Goal: Transaction & Acquisition: Purchase product/service

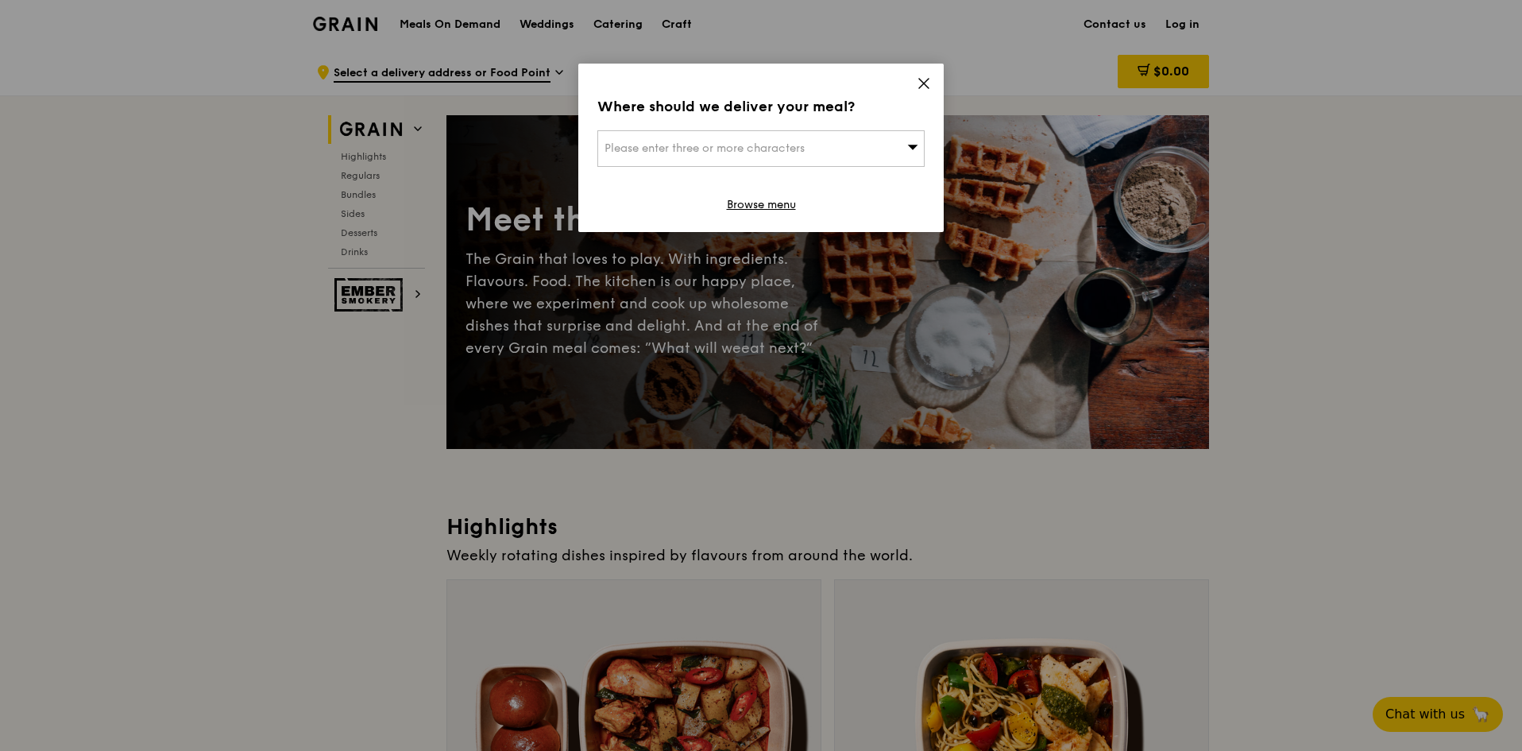
click at [833, 147] on div "Please enter three or more characters" at bounding box center [760, 148] width 327 height 37
type input "OGS"
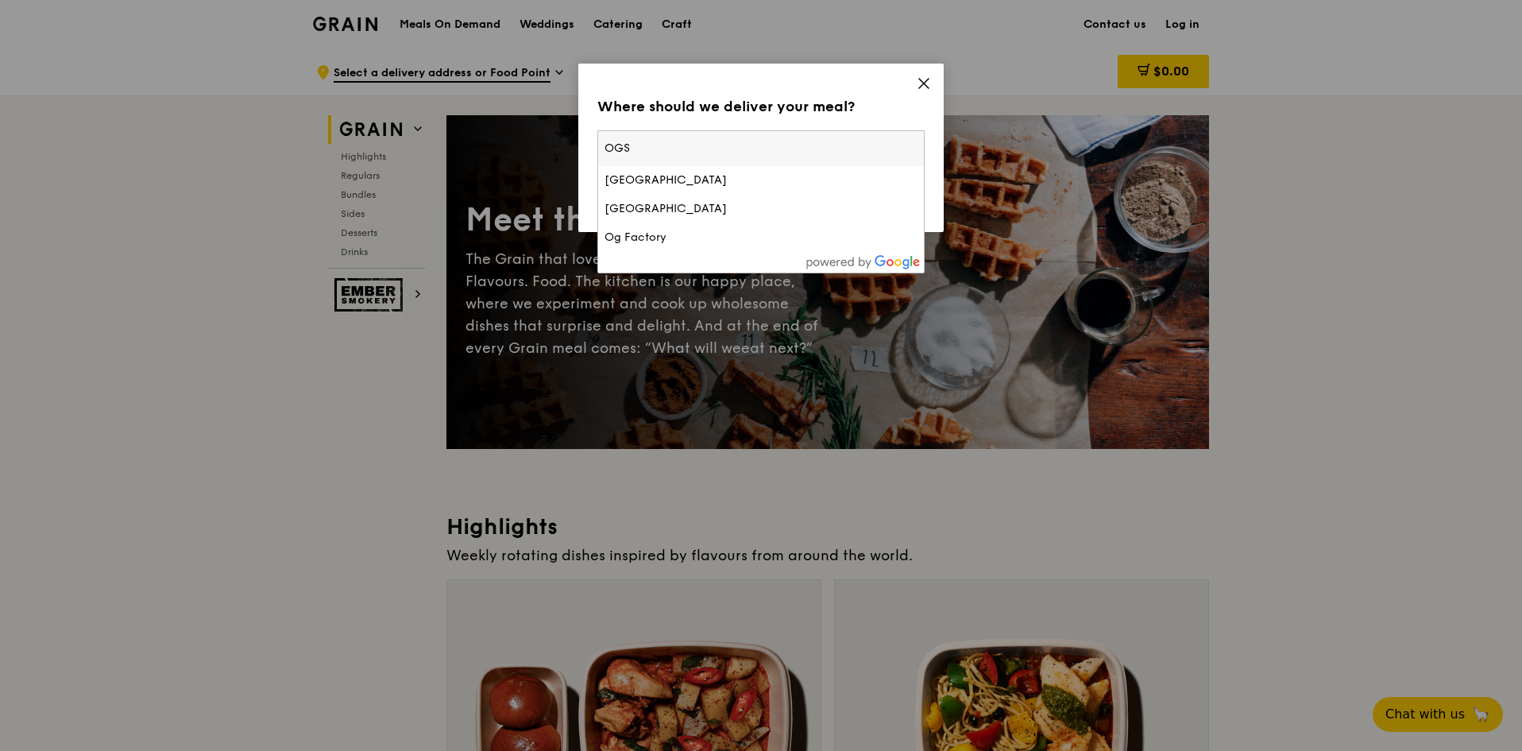
drag, startPoint x: 686, startPoint y: 145, endPoint x: 379, endPoint y: 148, distance: 306.6
click at [388, 164] on div "Where should we deliver your meal? Please enter three or more characters [GEOGR…" at bounding box center [761, 375] width 1522 height 751
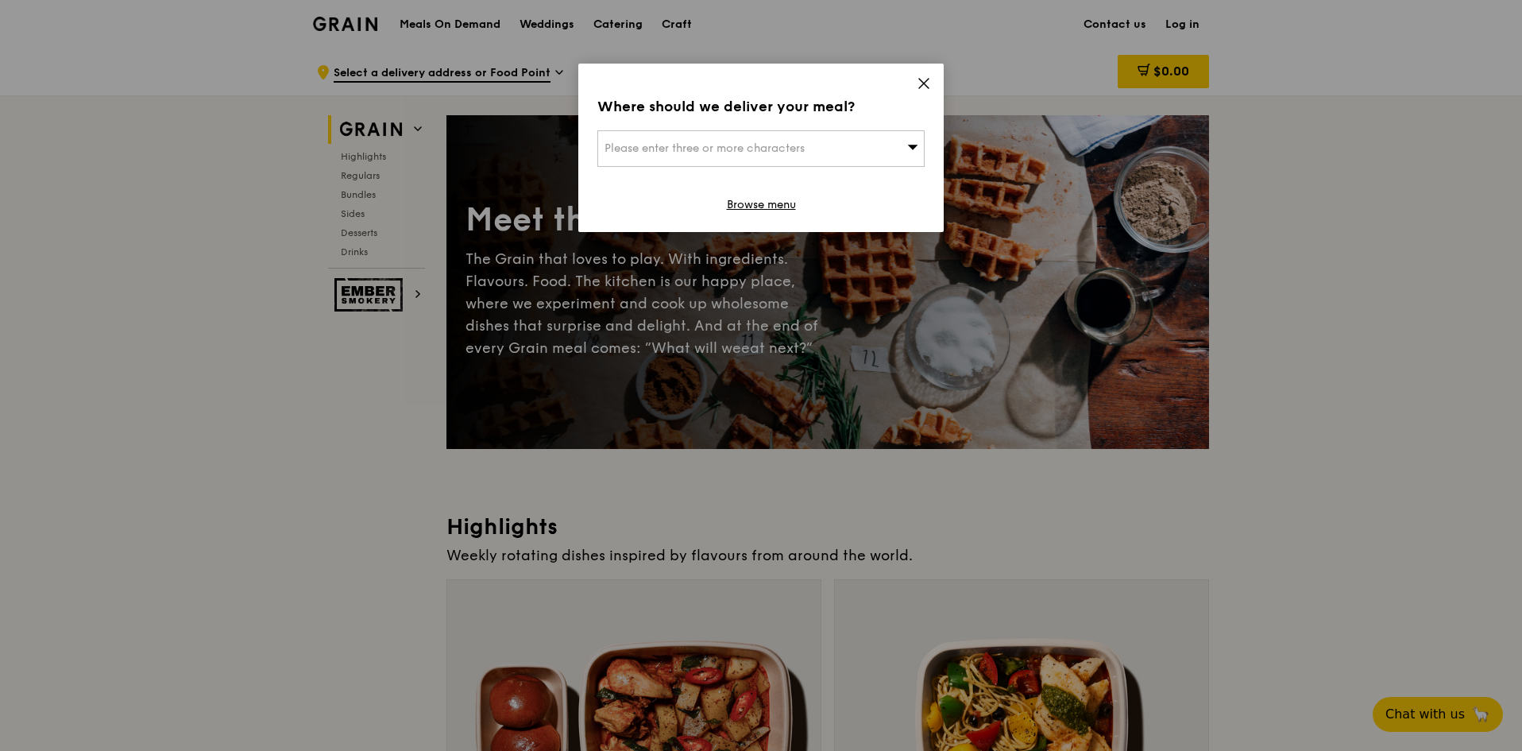
click at [661, 137] on div "Please enter three or more characters" at bounding box center [760, 148] width 327 height 37
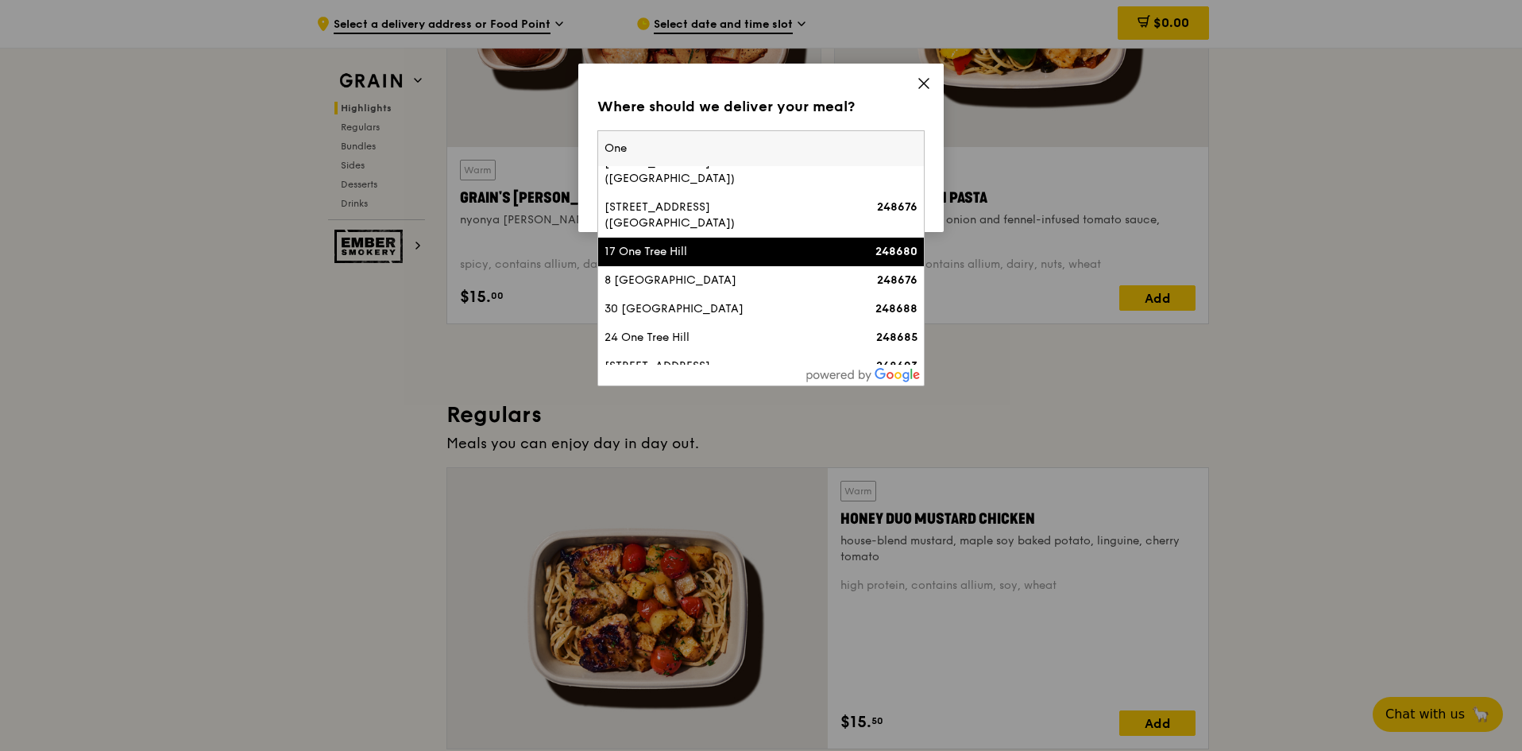
scroll to position [715, 0]
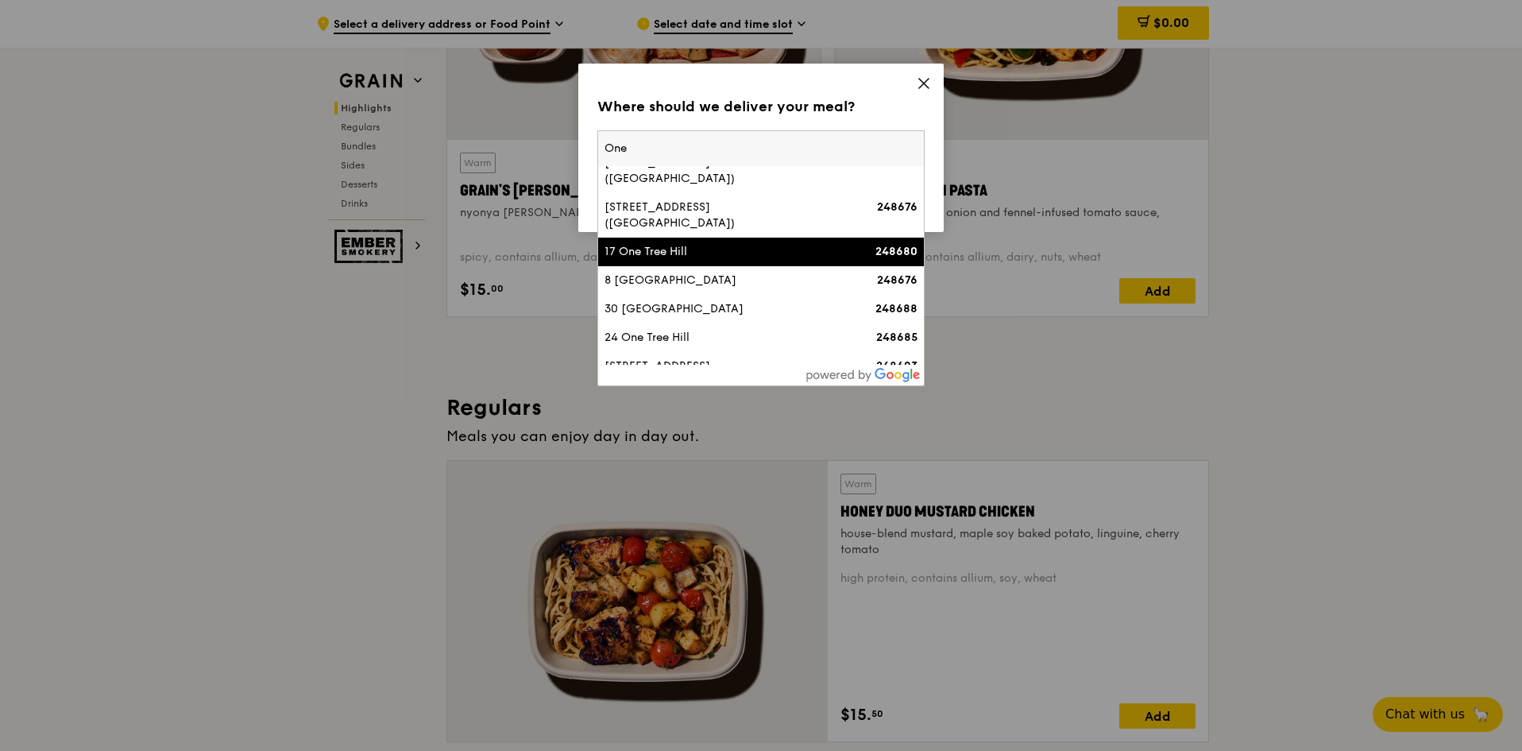
type input "One"
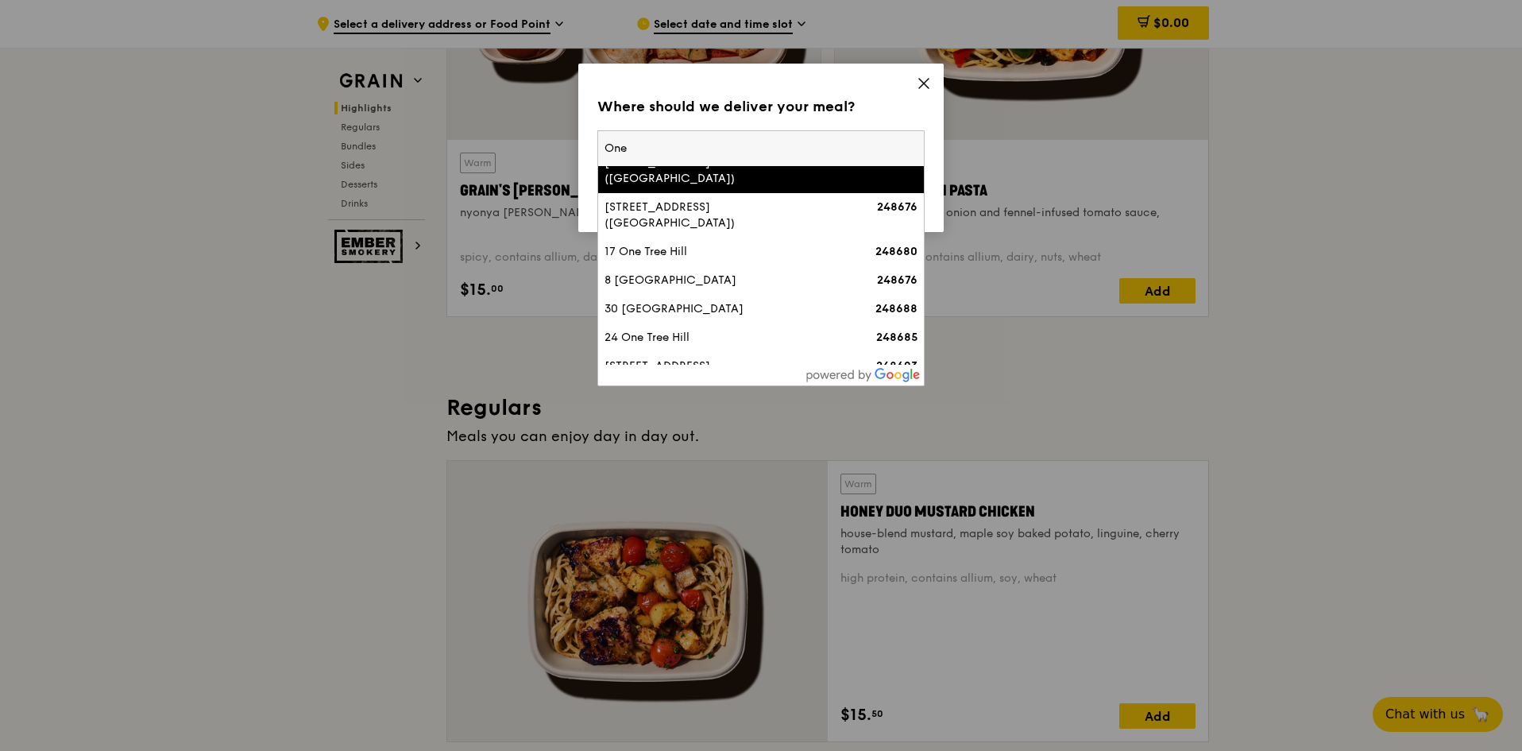
drag, startPoint x: 743, startPoint y: 147, endPoint x: 539, endPoint y: 160, distance: 203.8
click at [539, 160] on div "Where should we deliver your meal? Please enter three or more characters One 12…" at bounding box center [761, 375] width 1522 height 751
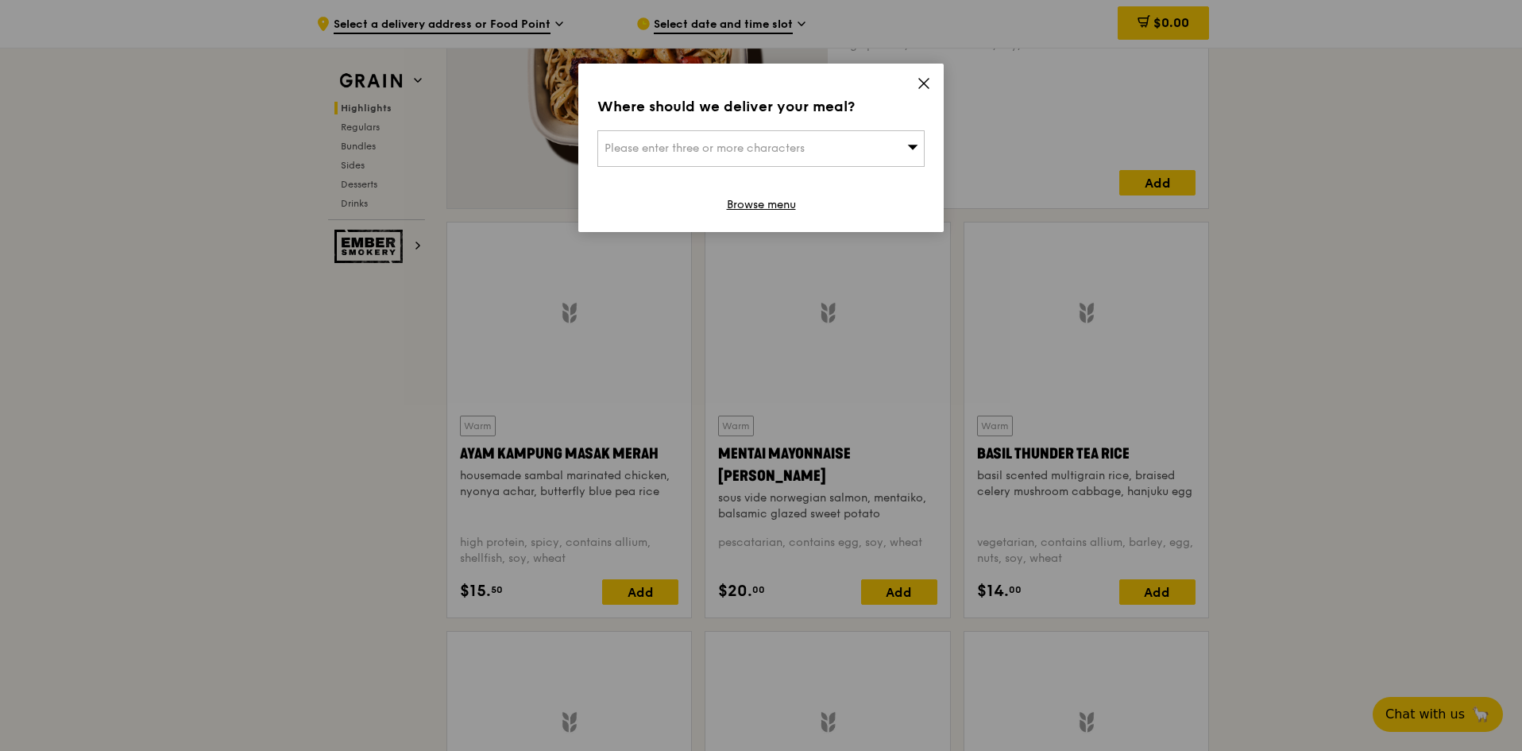
scroll to position [1371, 0]
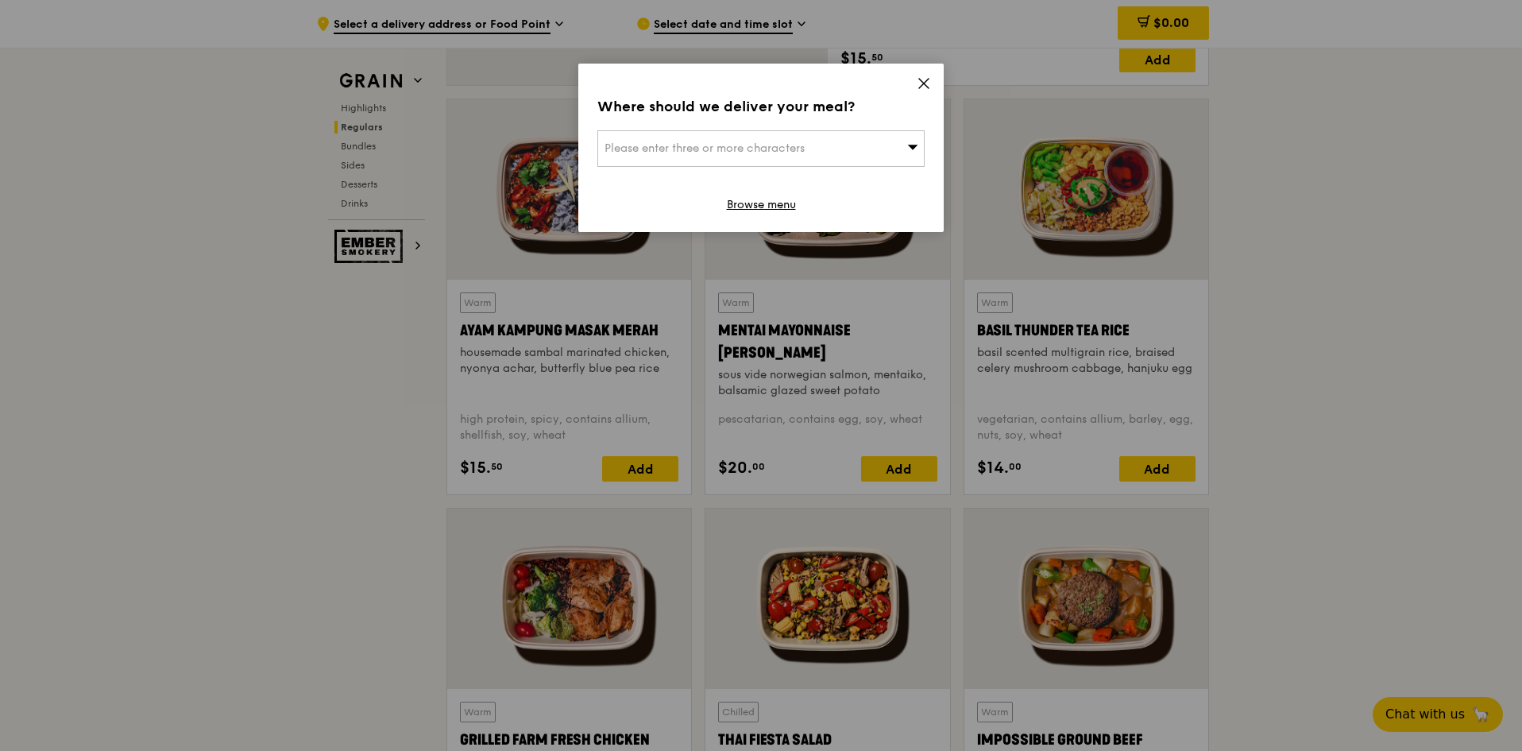
click at [732, 148] on span "Please enter three or more characters" at bounding box center [705, 148] width 200 height 14
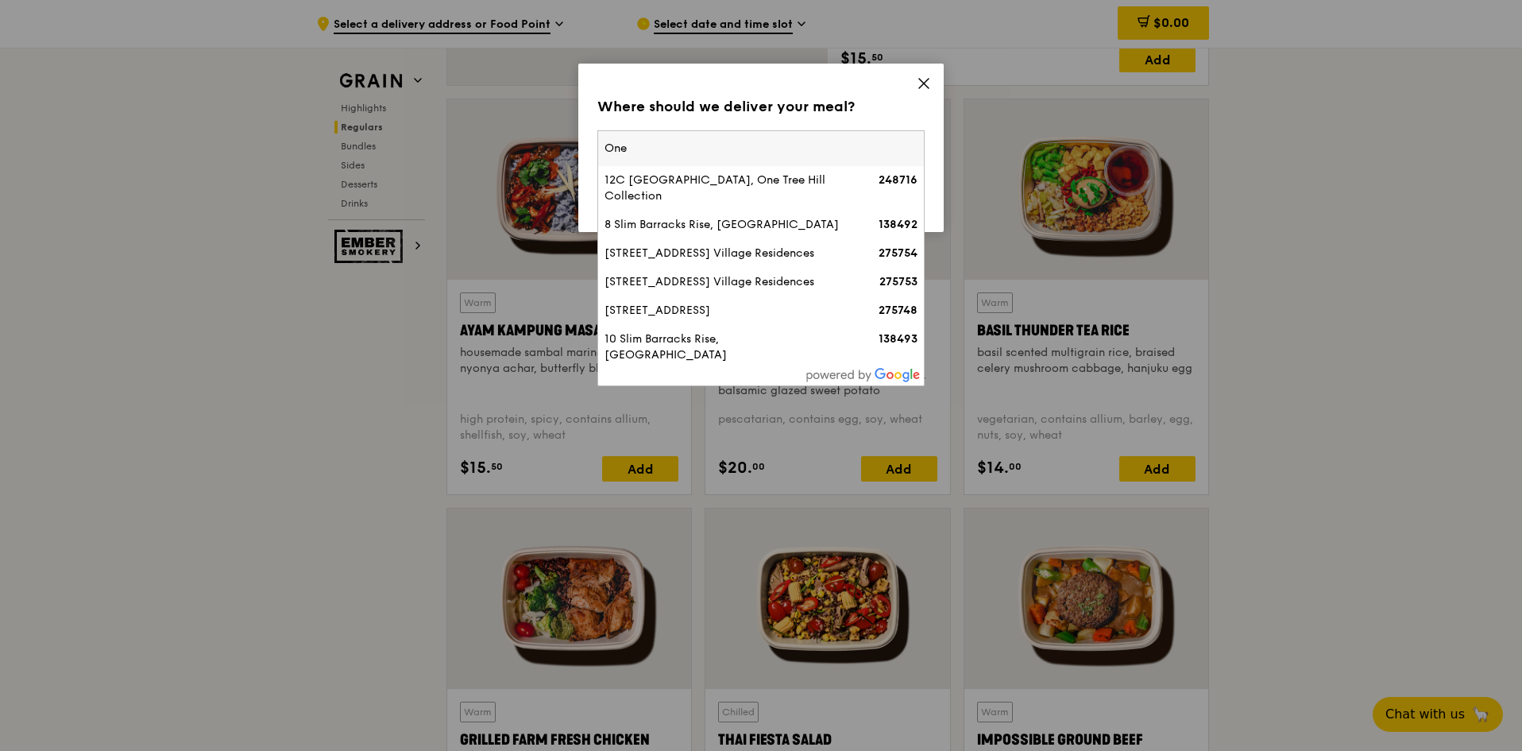
drag, startPoint x: 736, startPoint y: 145, endPoint x: 628, endPoint y: 161, distance: 108.4
click at [628, 161] on input "One" at bounding box center [761, 148] width 326 height 35
type input "O"
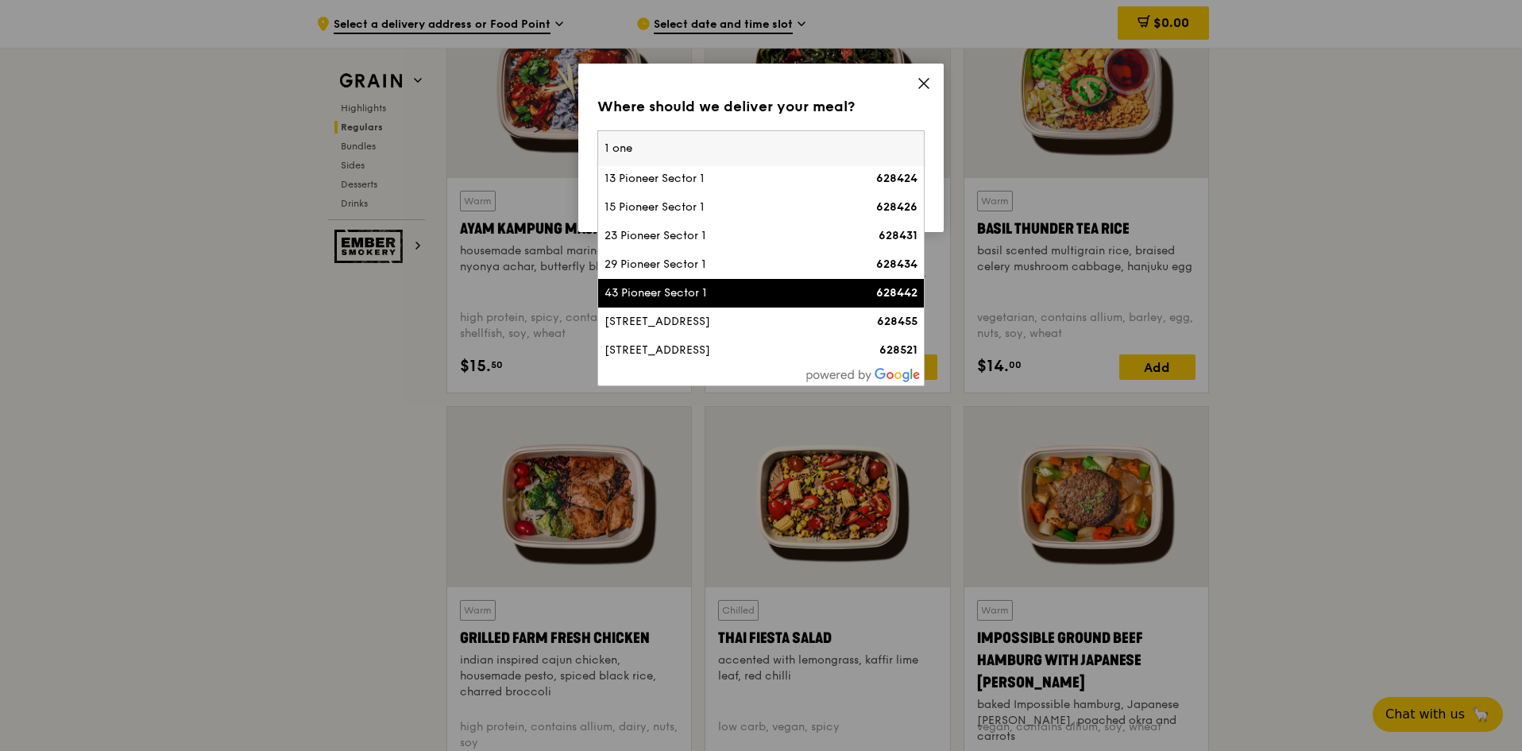
scroll to position [1609, 0]
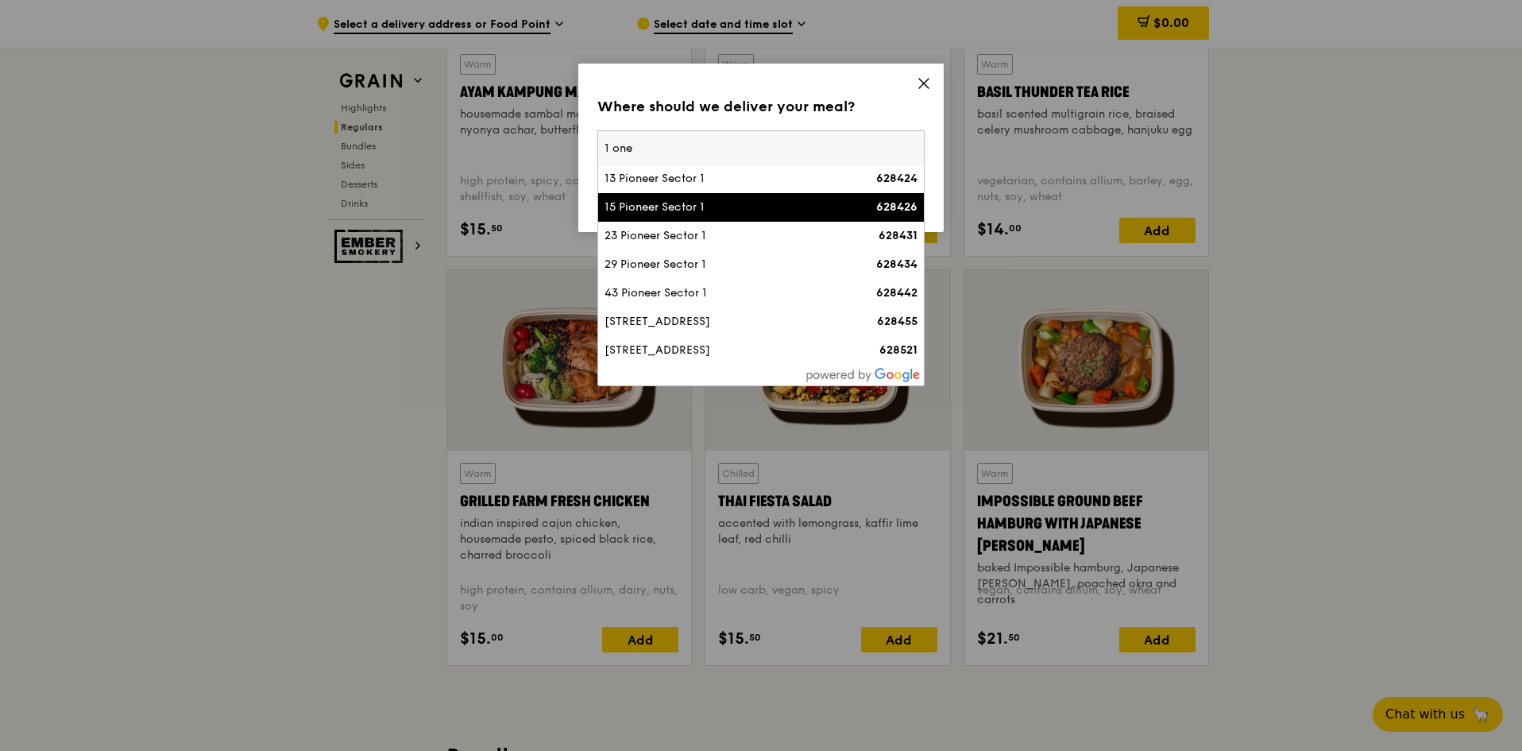
type input "1 one"
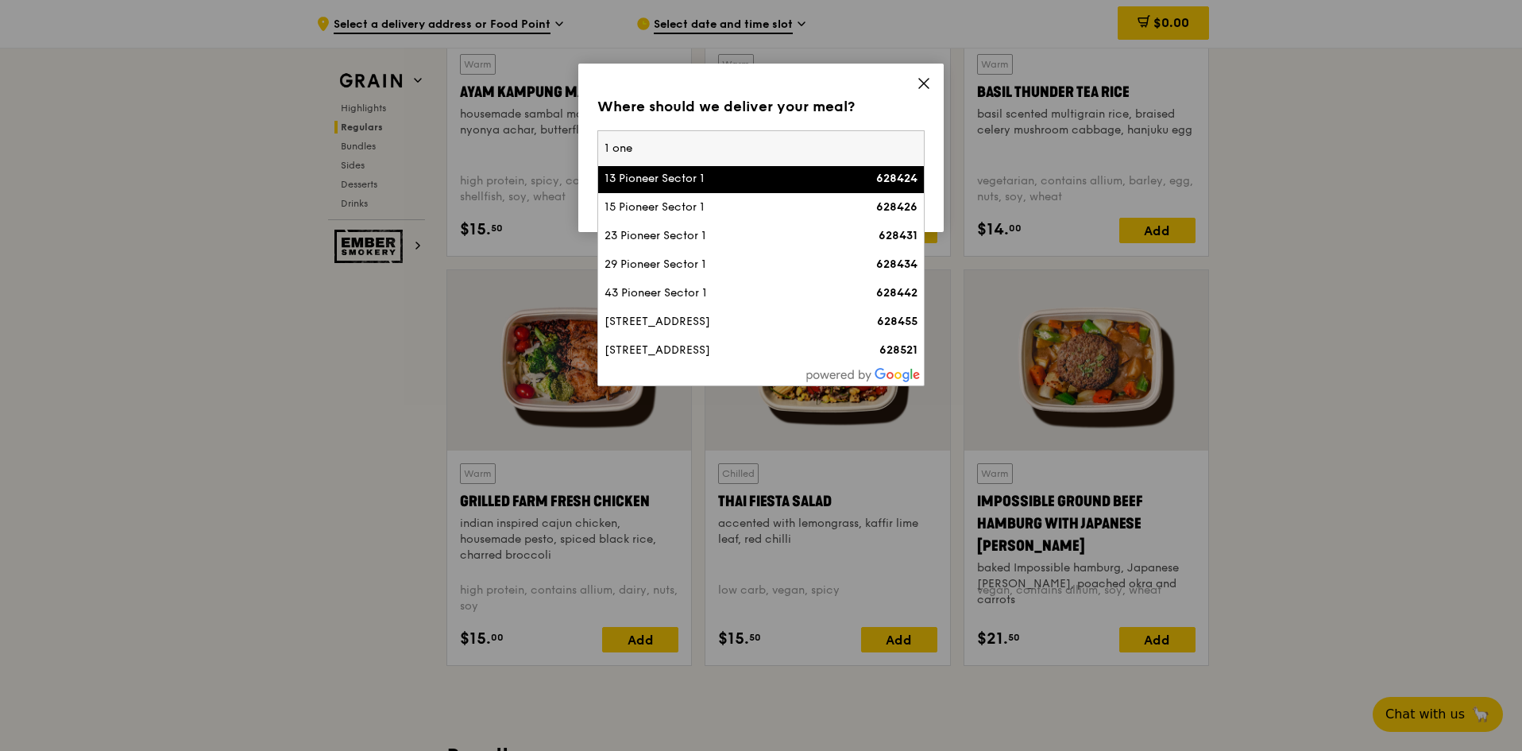
drag, startPoint x: 706, startPoint y: 143, endPoint x: 495, endPoint y: 129, distance: 211.8
click at [495, 129] on div "Where should we deliver your meal? Please enter three or more characters 1 one …" at bounding box center [761, 375] width 1522 height 751
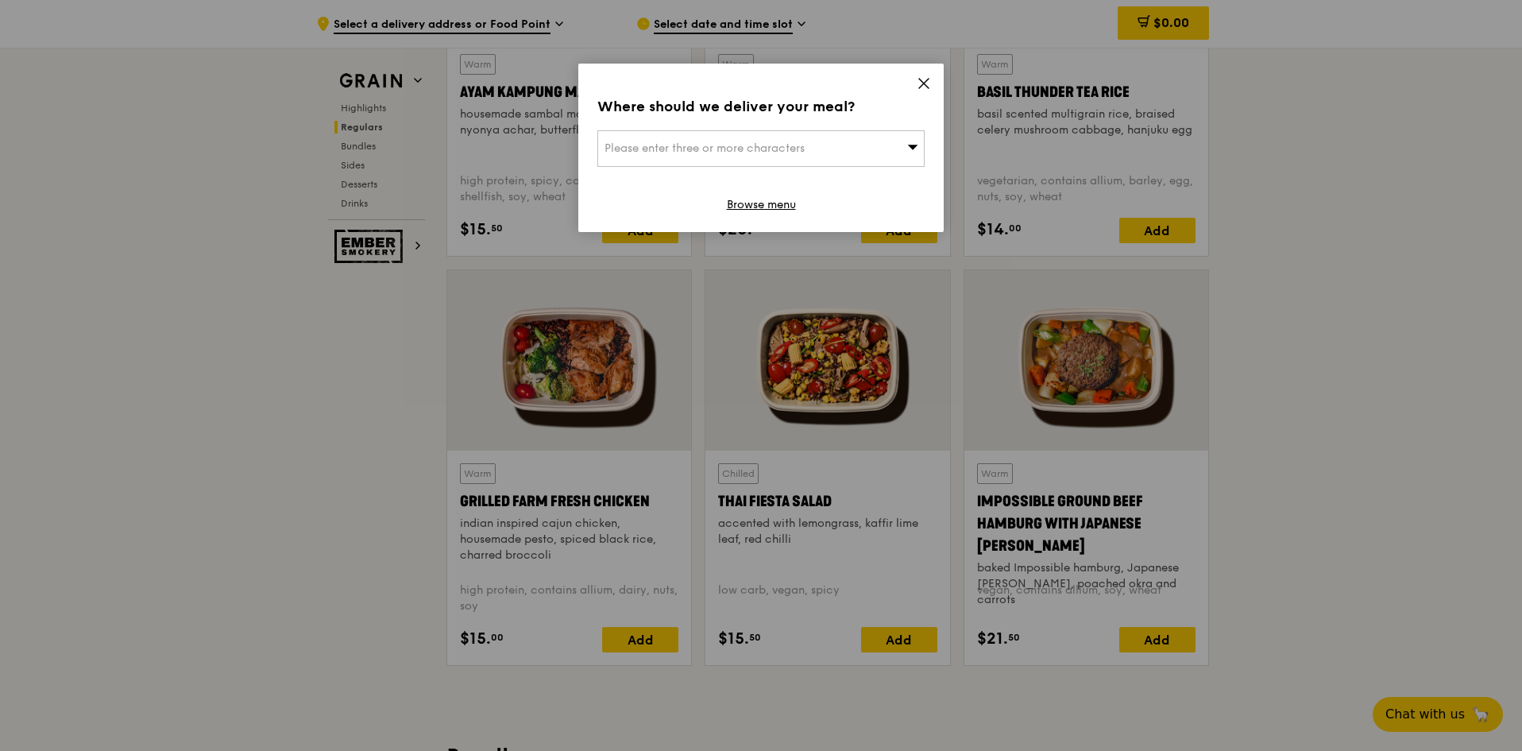
click at [717, 148] on span "Please enter three or more characters" at bounding box center [705, 148] width 200 height 14
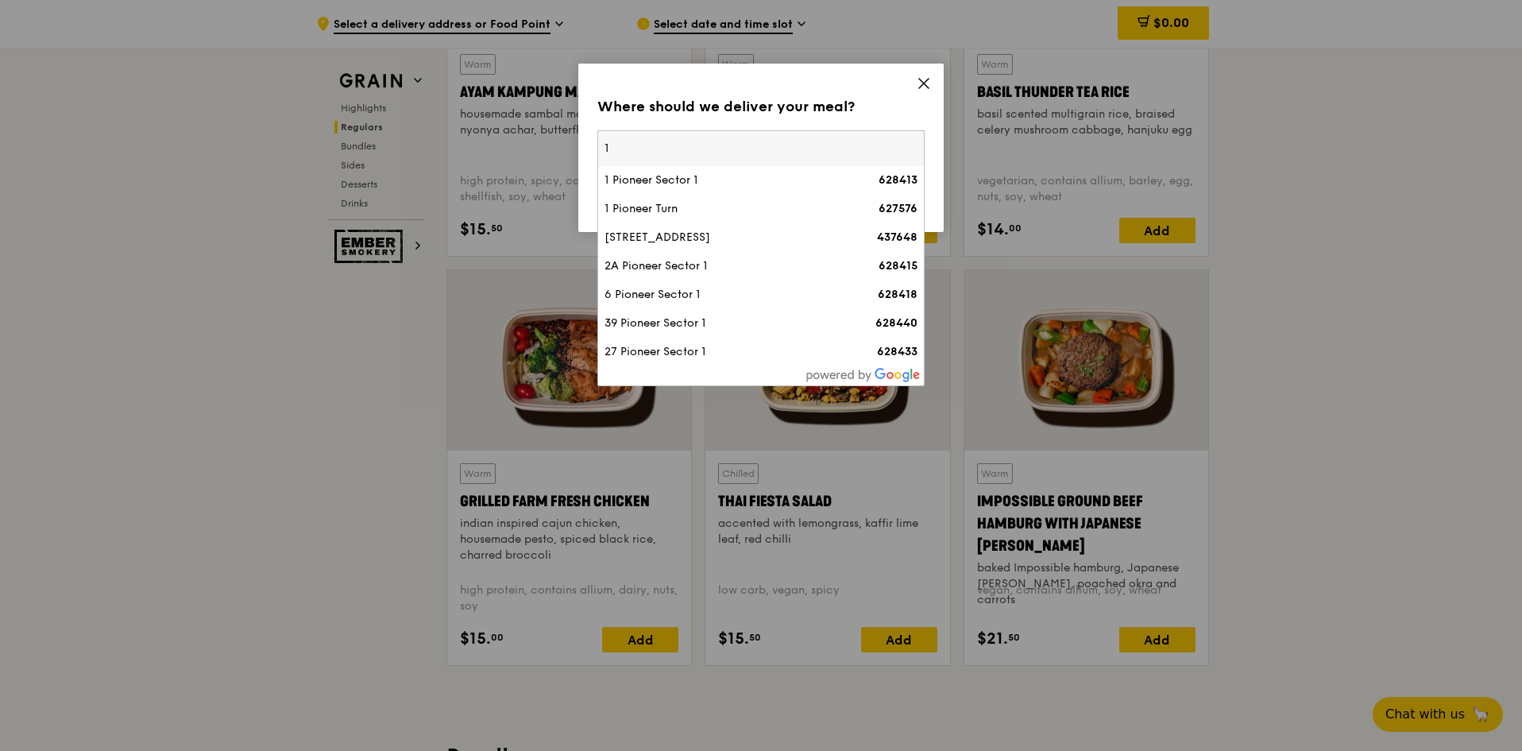
type input "1"
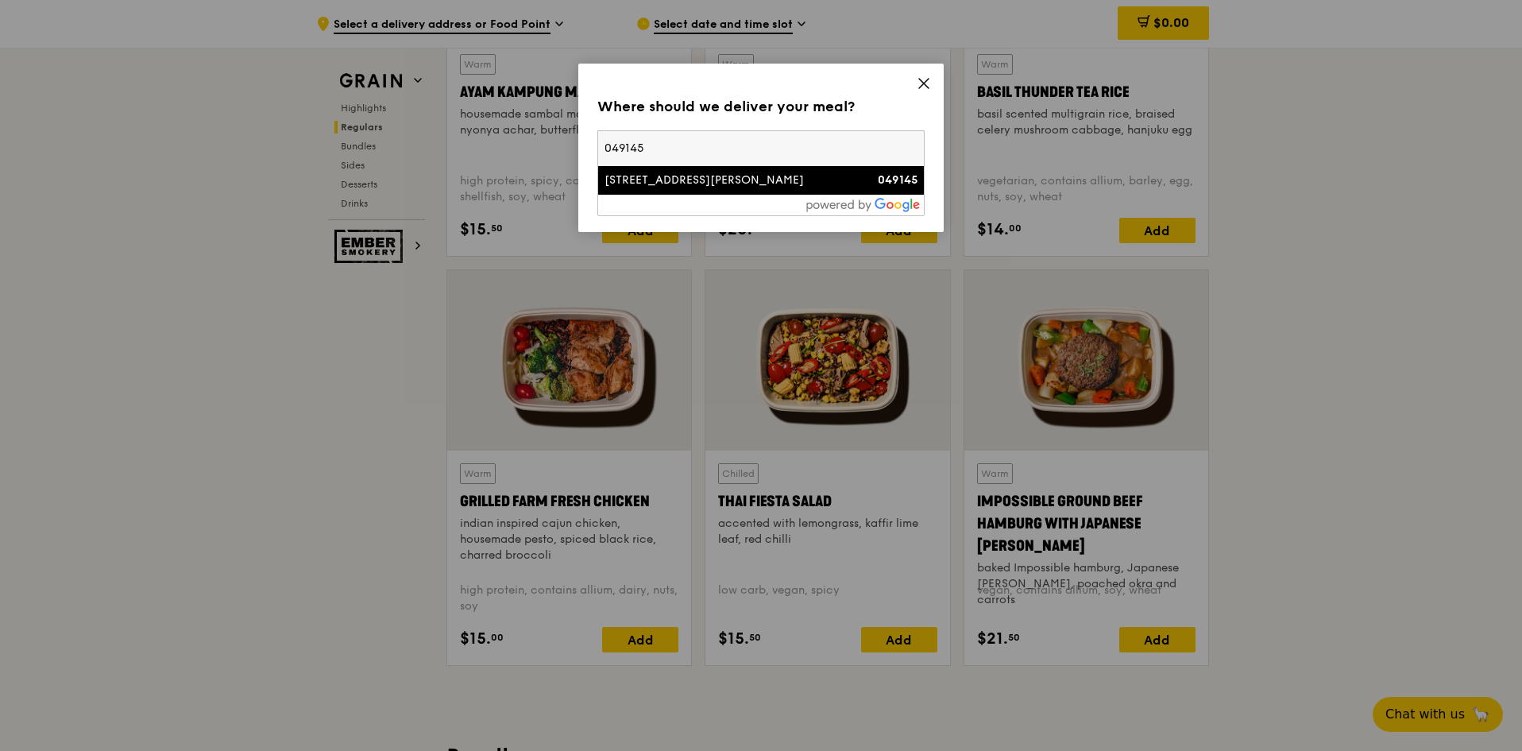
type input "049145"
click at [771, 186] on div "[STREET_ADDRESS][PERSON_NAME]" at bounding box center [722, 180] width 235 height 16
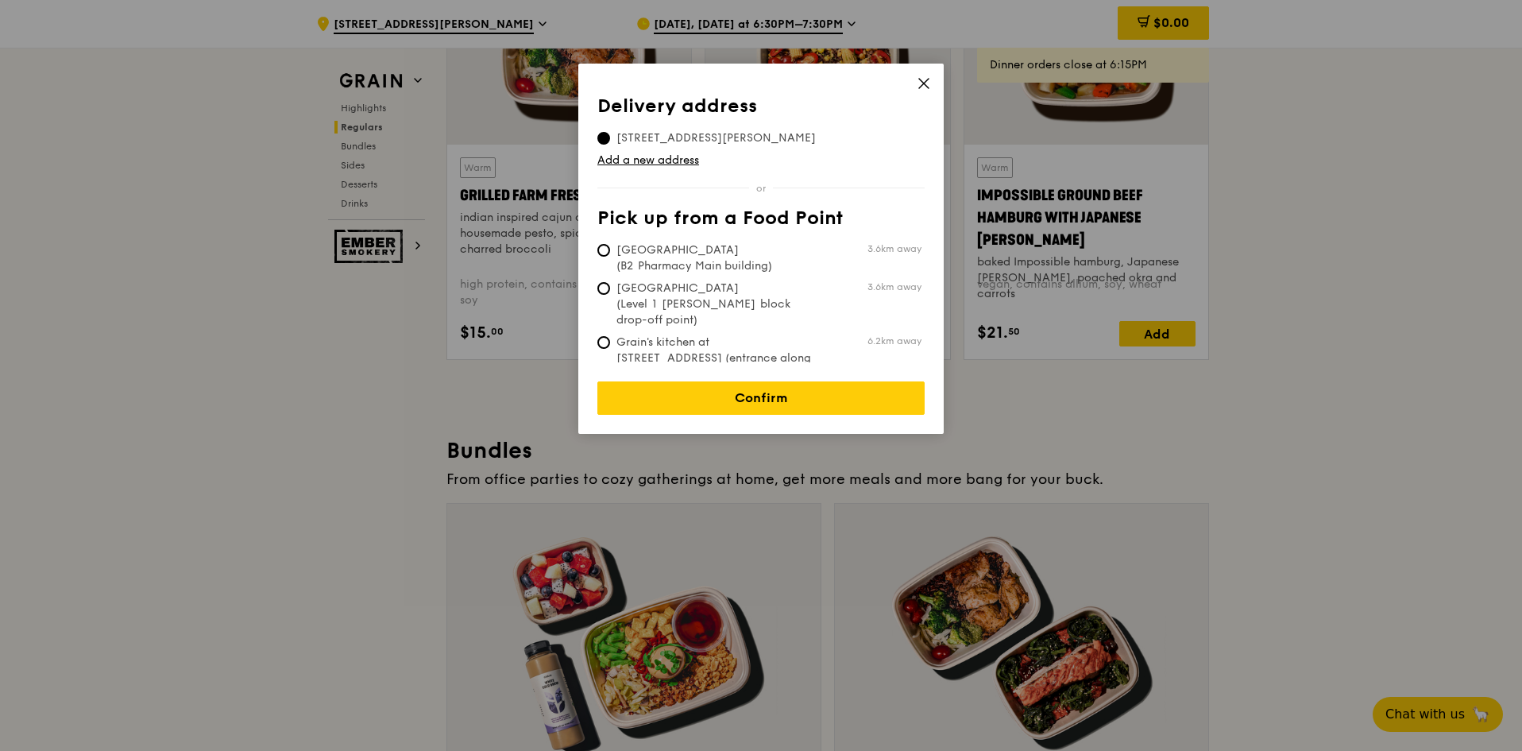
scroll to position [1927, 0]
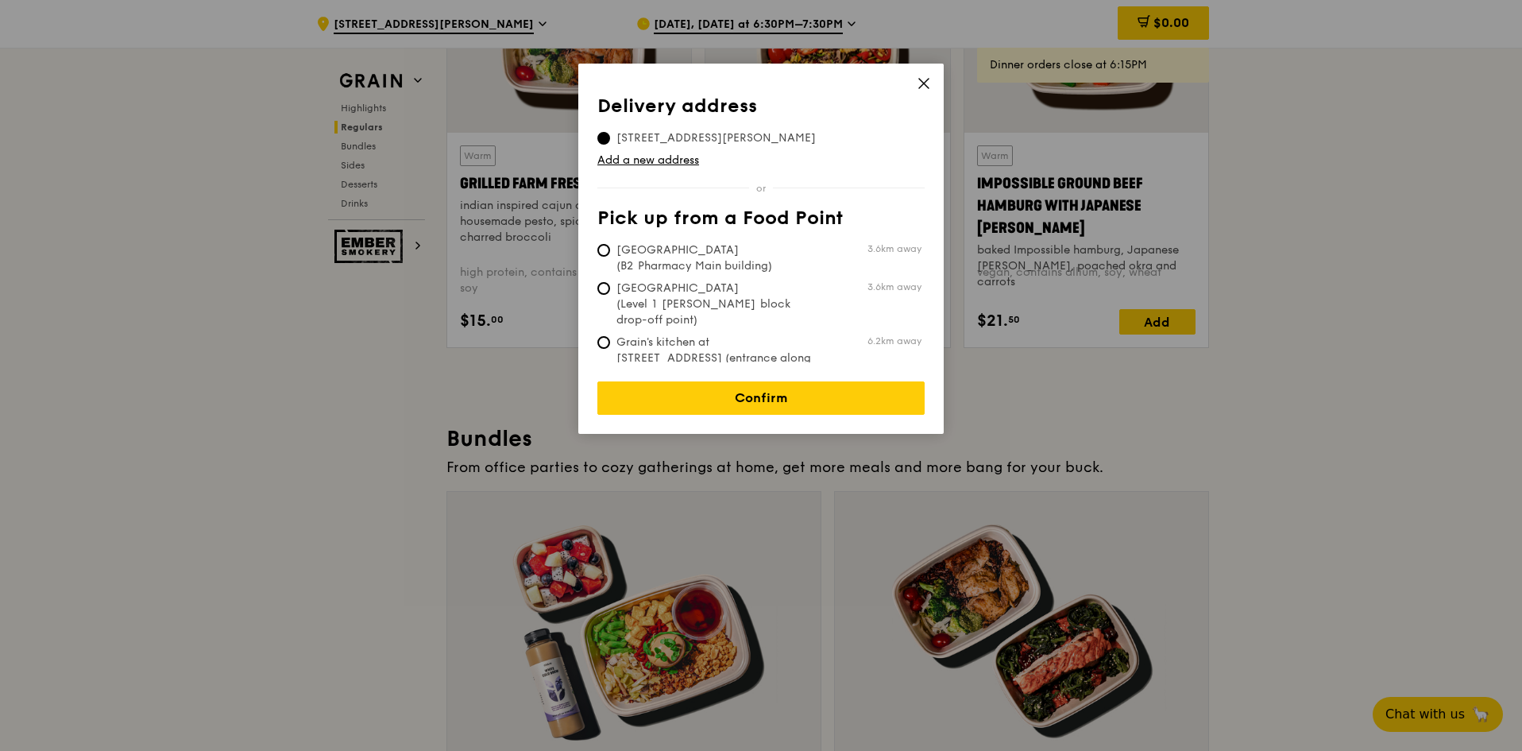
click at [701, 131] on span "[STREET_ADDRESS][PERSON_NAME]" at bounding box center [716, 138] width 238 height 16
click at [610, 132] on input "[STREET_ADDRESS][PERSON_NAME]" at bounding box center [603, 138] width 13 height 13
click at [794, 381] on link "Confirm" at bounding box center [760, 397] width 327 height 33
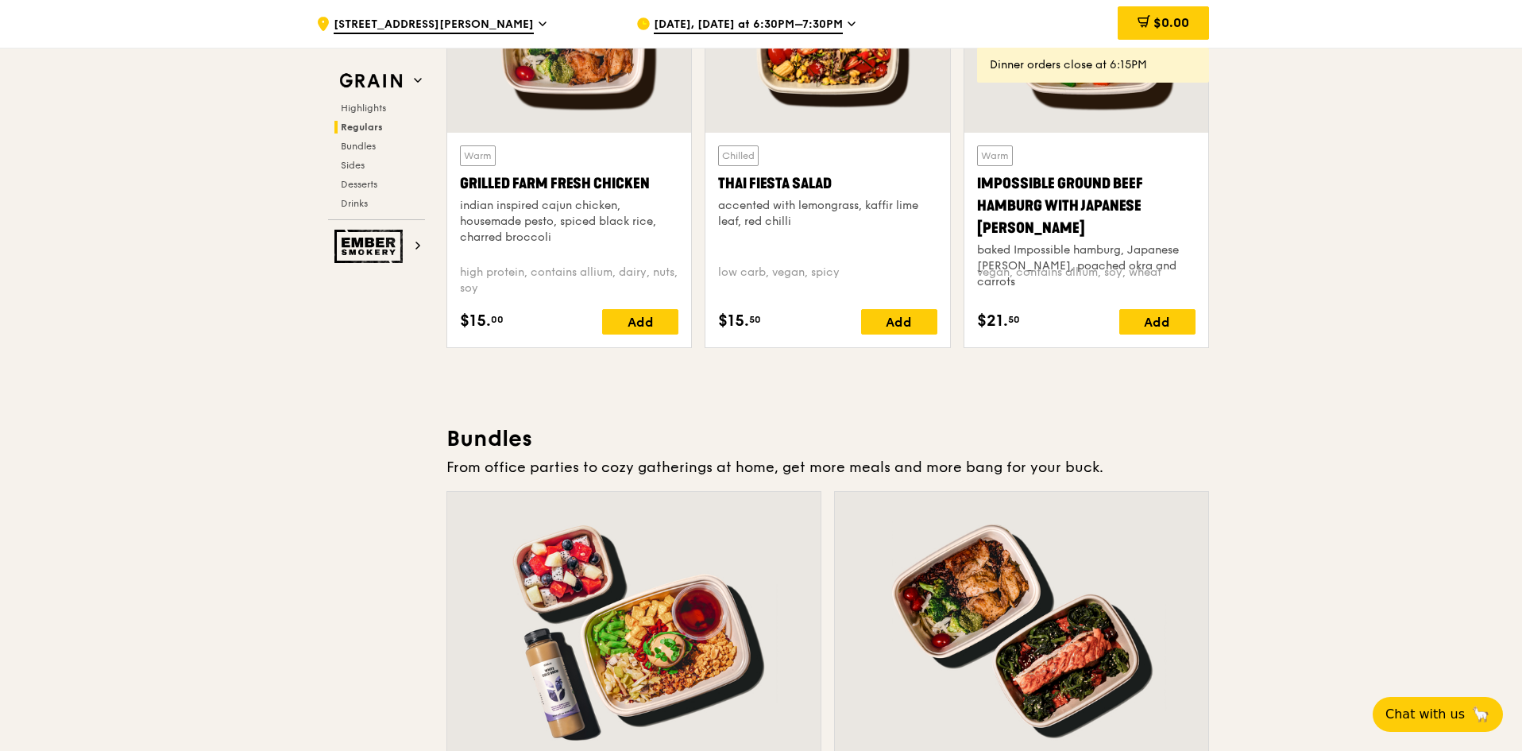
click at [848, 25] on icon at bounding box center [851, 23] width 6 height 3
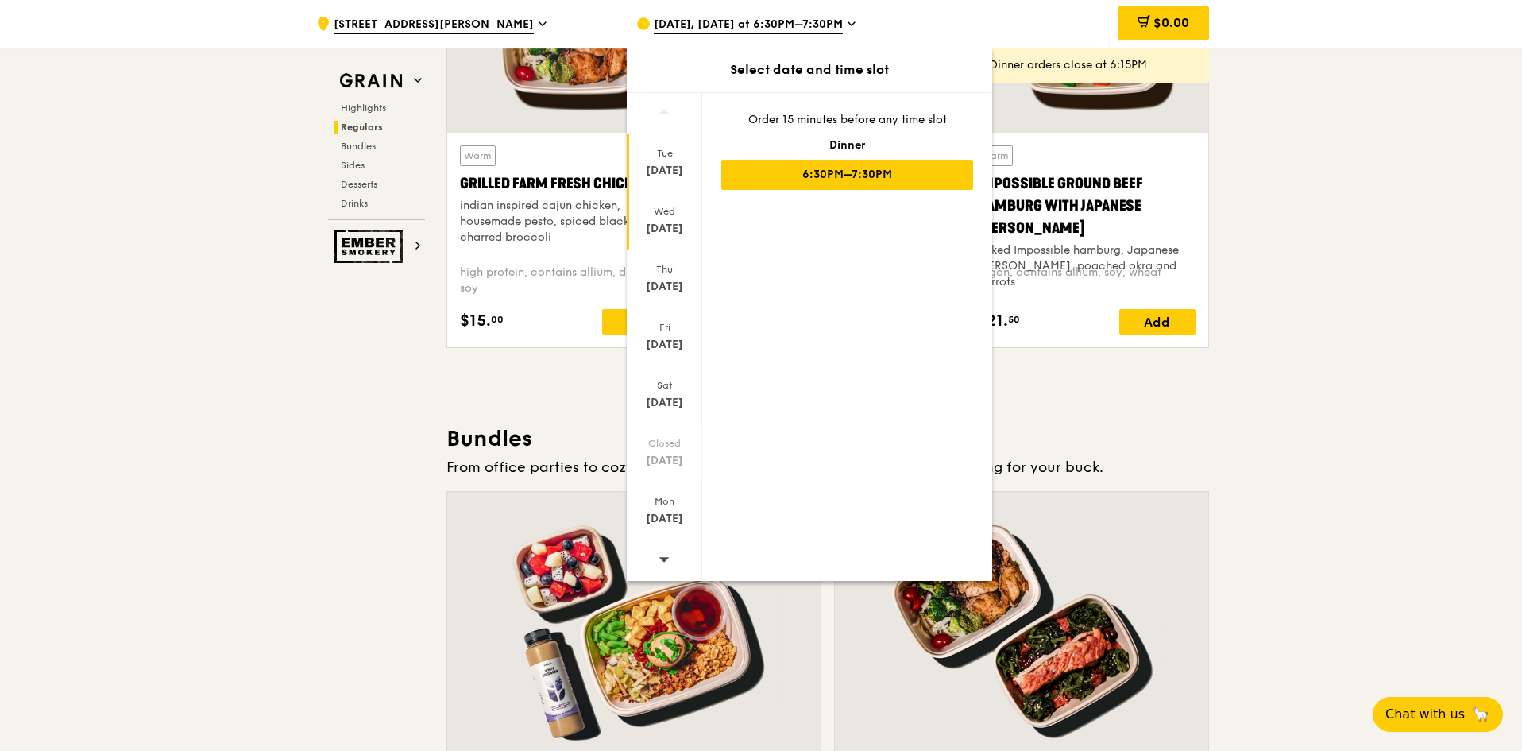
click at [690, 222] on div "[DATE]" at bounding box center [664, 229] width 71 height 16
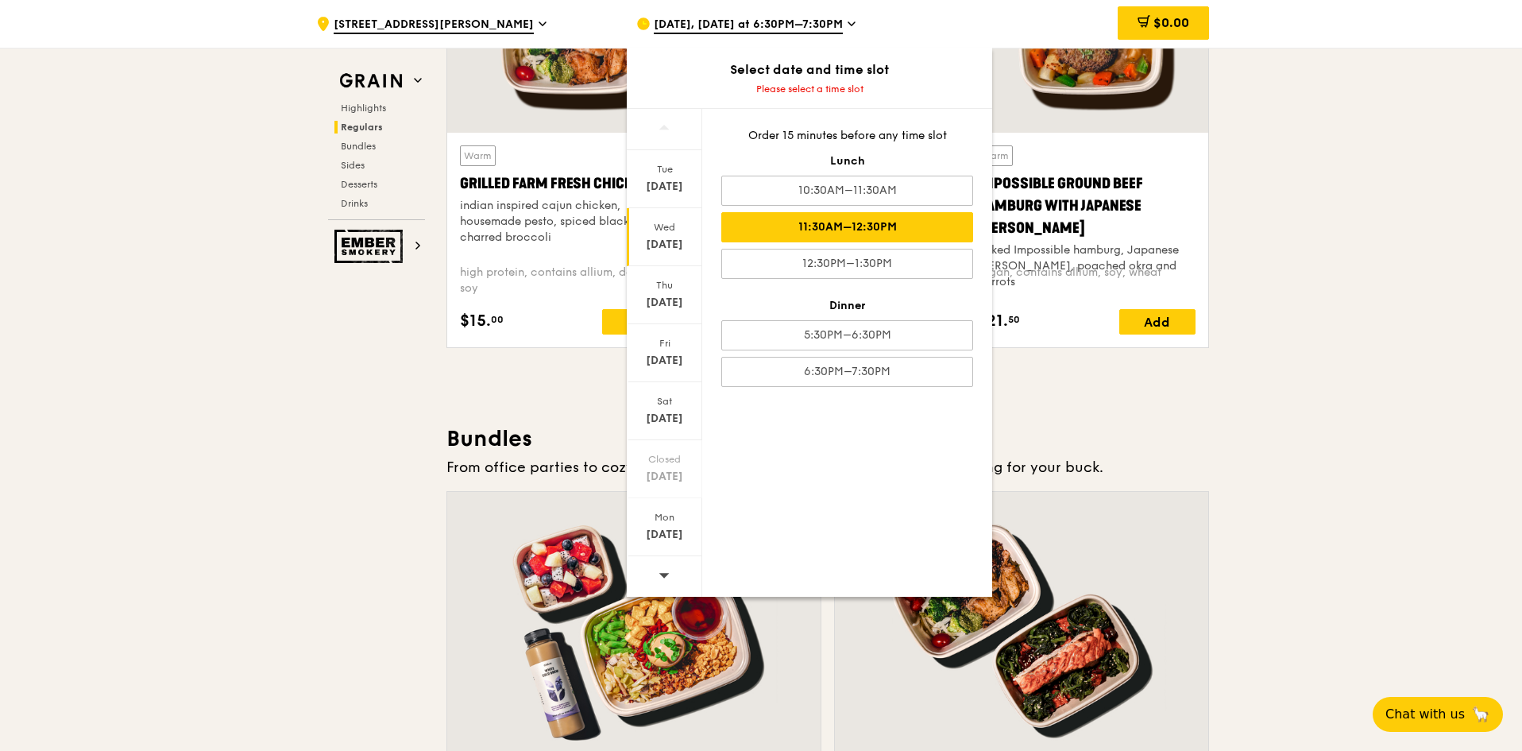
click at [850, 218] on div "11:30AM–12:30PM" at bounding box center [847, 227] width 252 height 30
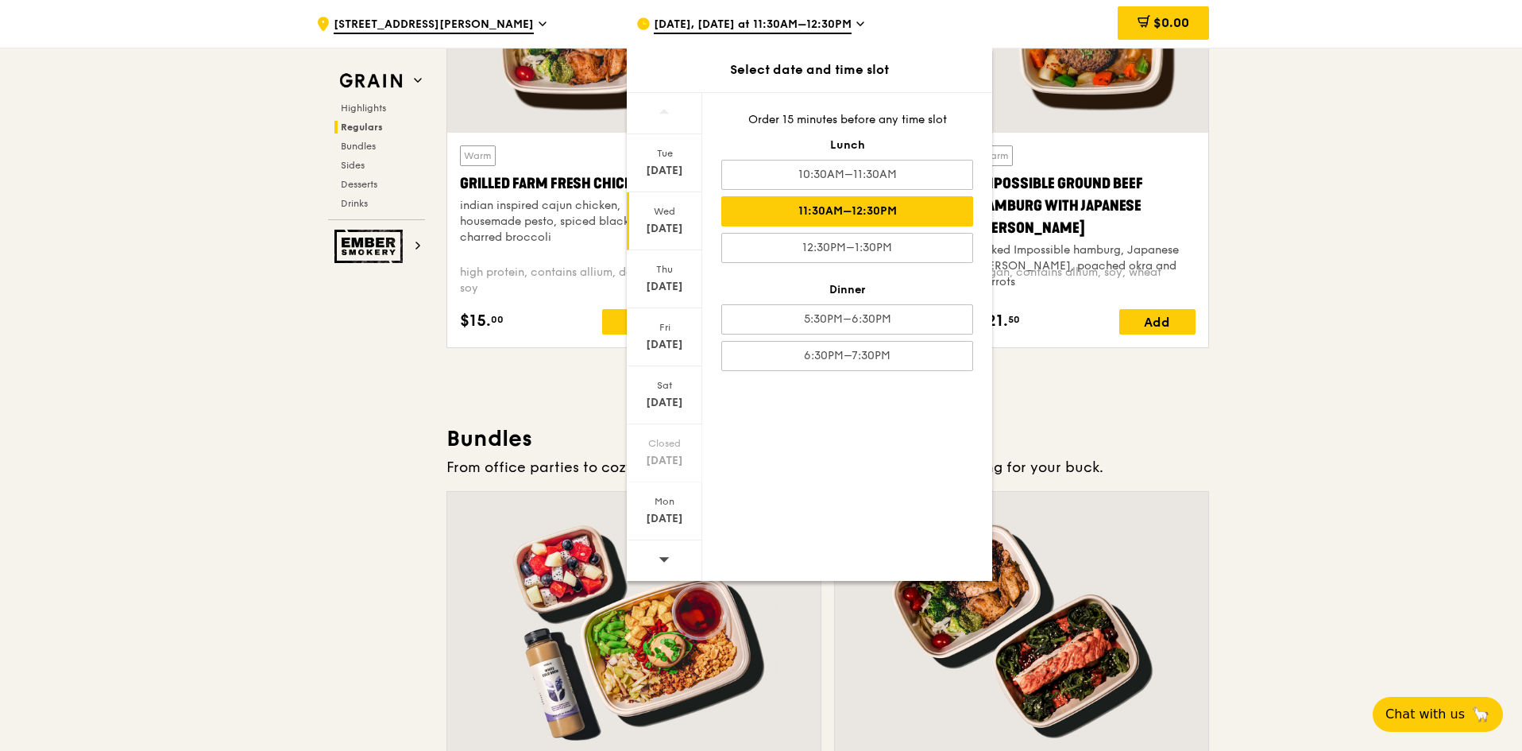
click at [774, 214] on div "11:30AM–12:30PM" at bounding box center [847, 211] width 252 height 30
drag, startPoint x: 253, startPoint y: 336, endPoint x: 263, endPoint y: 330, distance: 12.1
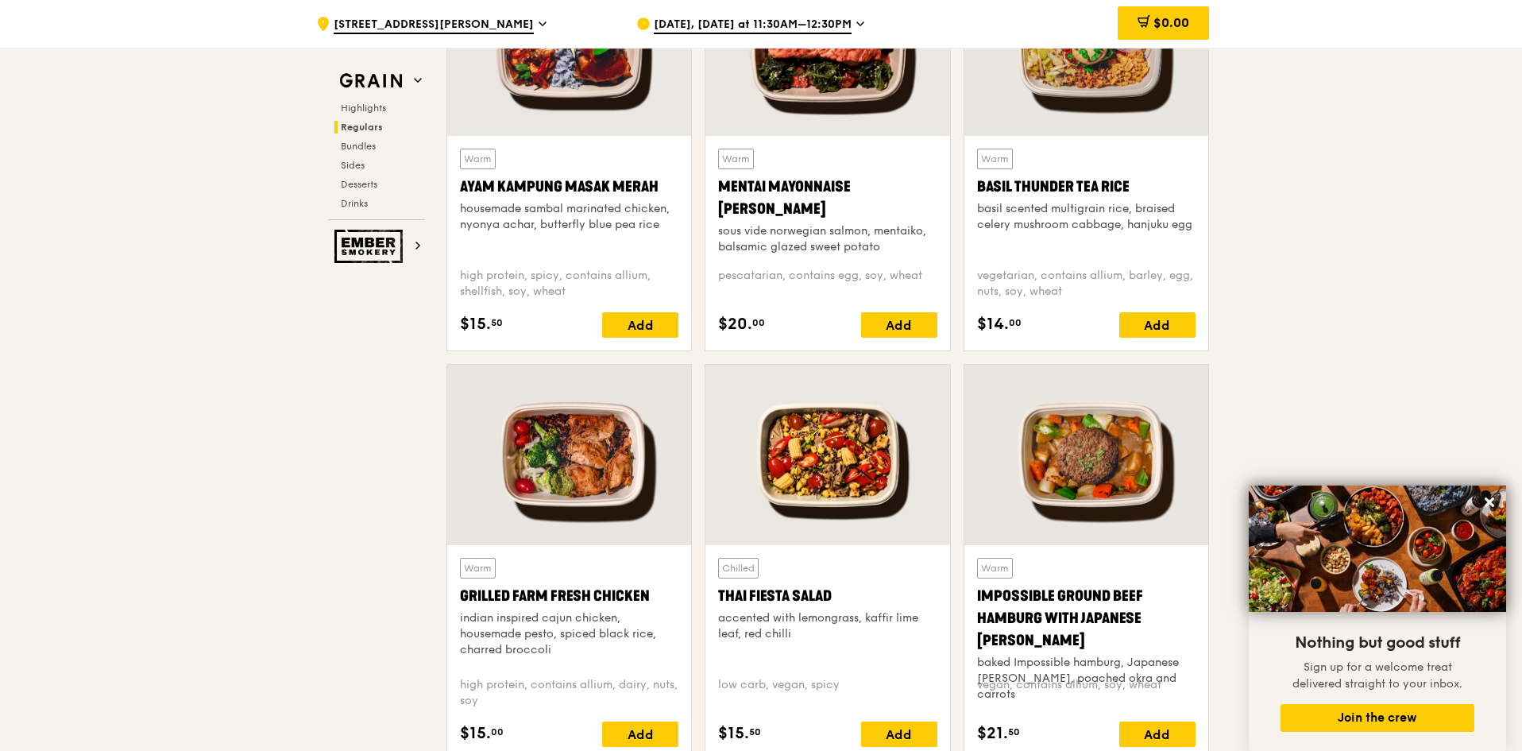
scroll to position [1509, 0]
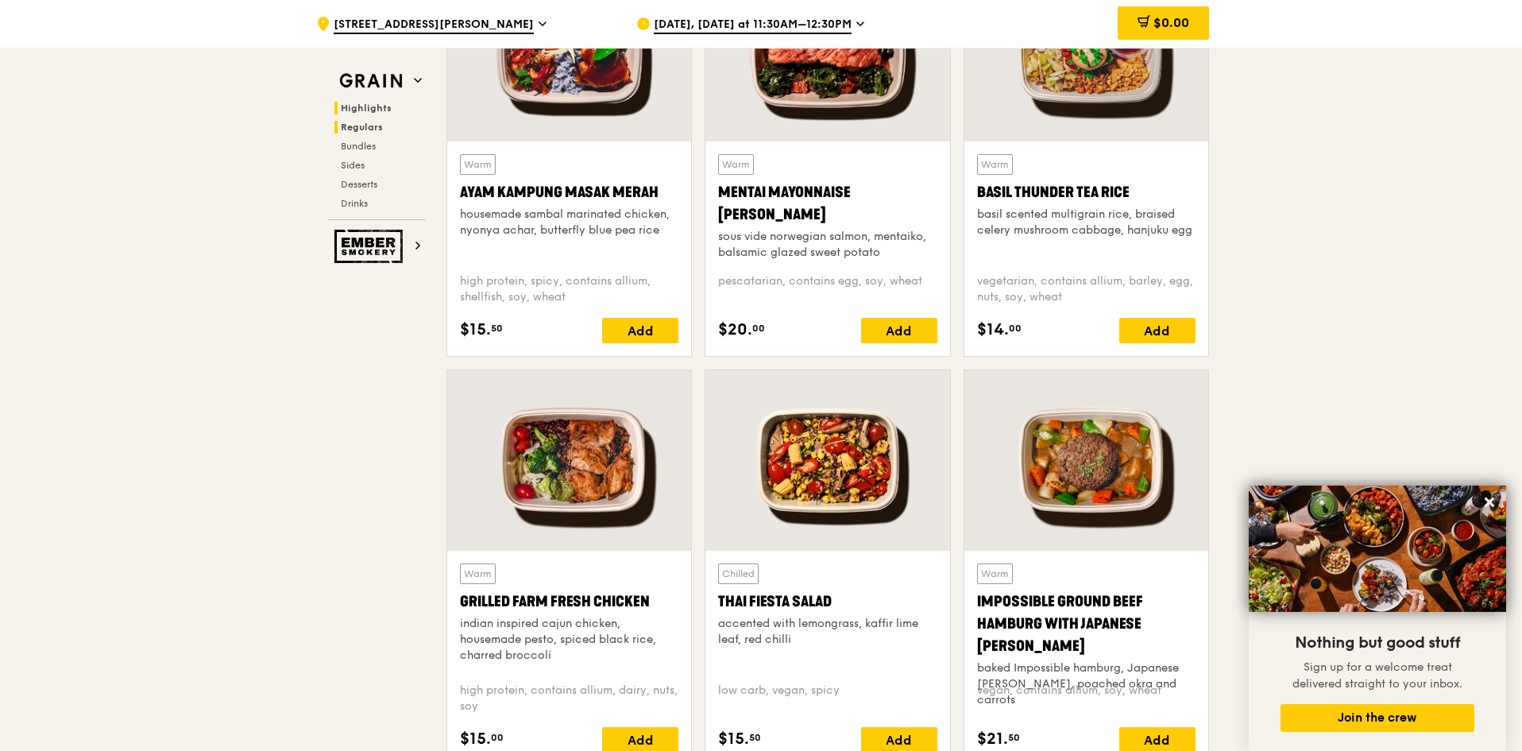
drag, startPoint x: 356, startPoint y: 103, endPoint x: 373, endPoint y: 113, distance: 19.9
click at [356, 104] on span "Highlights" at bounding box center [366, 107] width 51 height 11
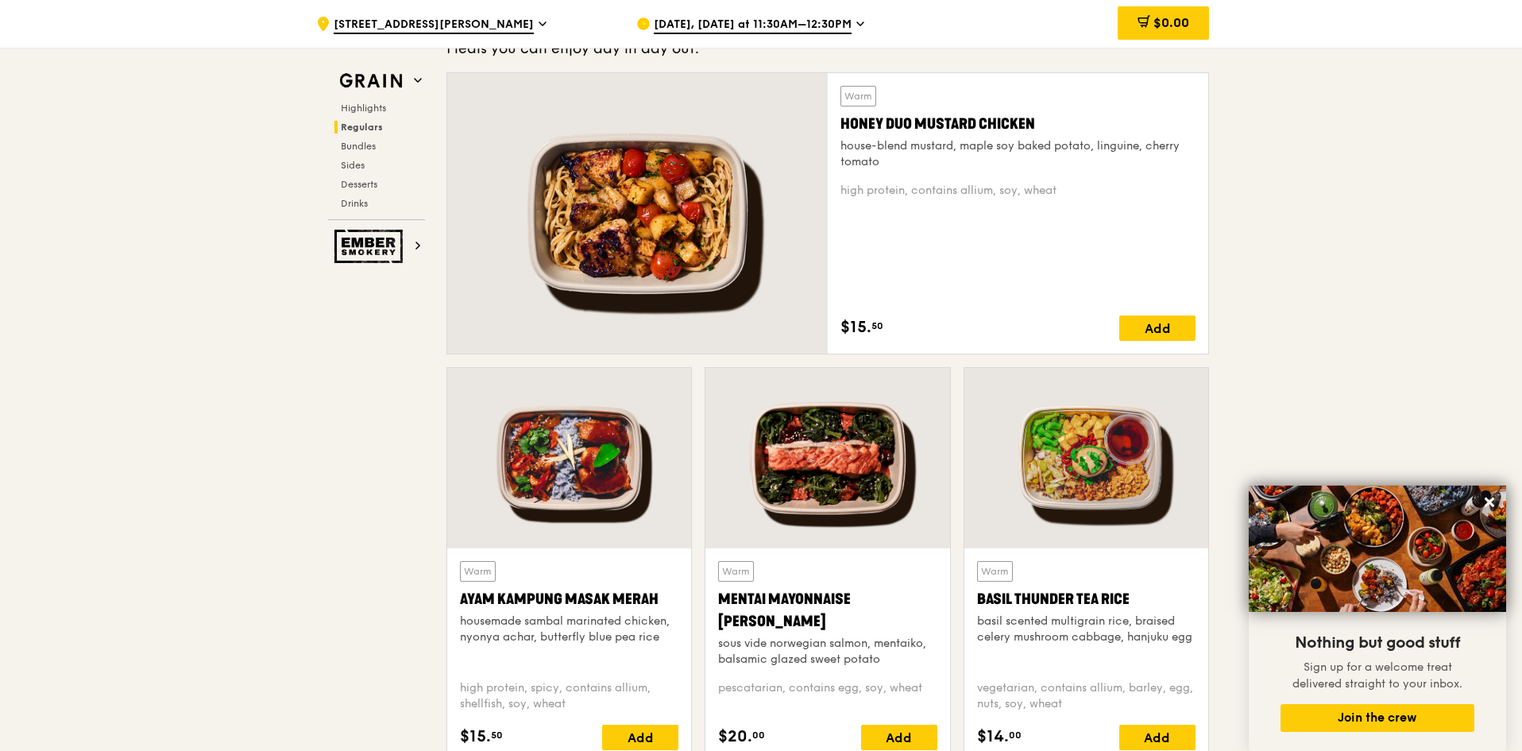
scroll to position [1084, 0]
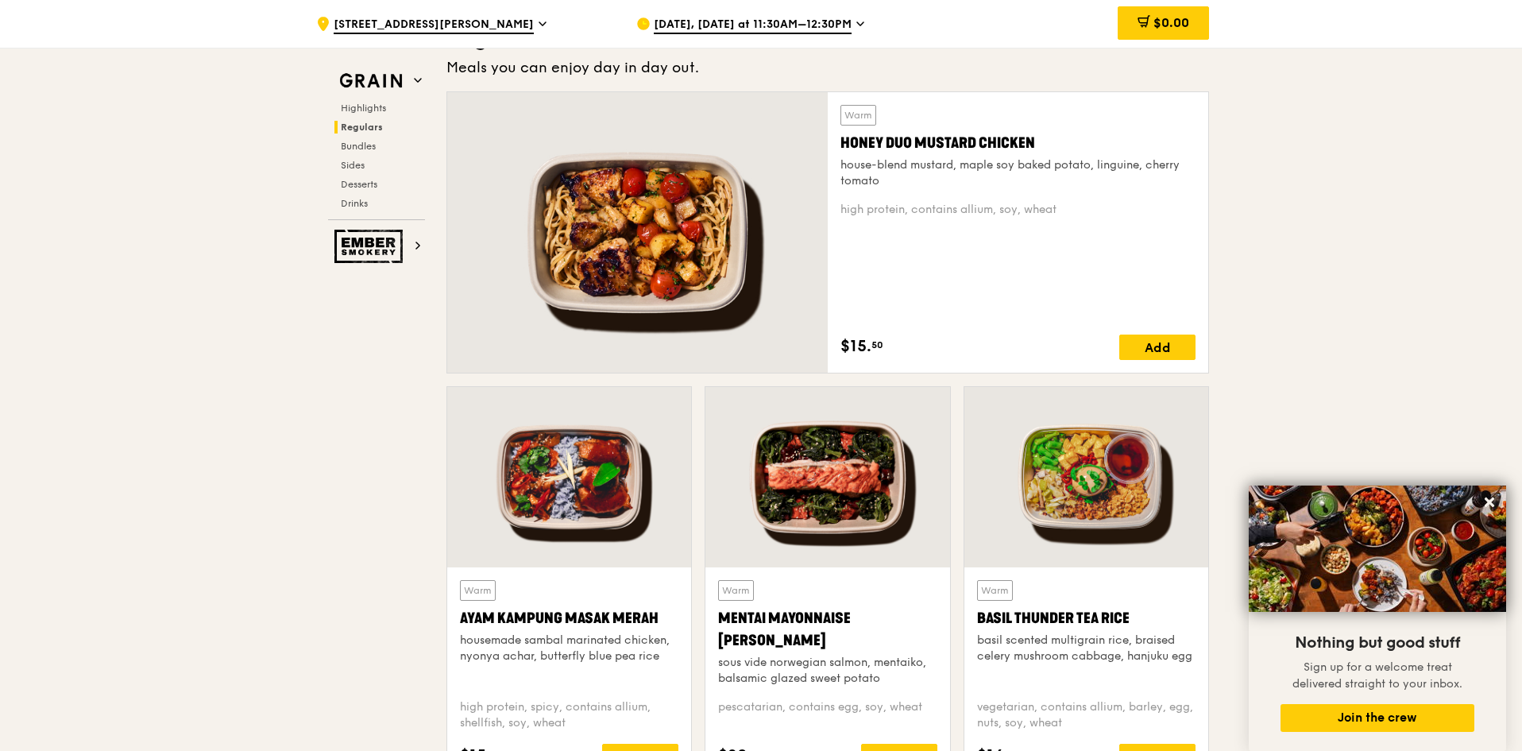
drag, startPoint x: 162, startPoint y: 579, endPoint x: 190, endPoint y: 566, distance: 30.9
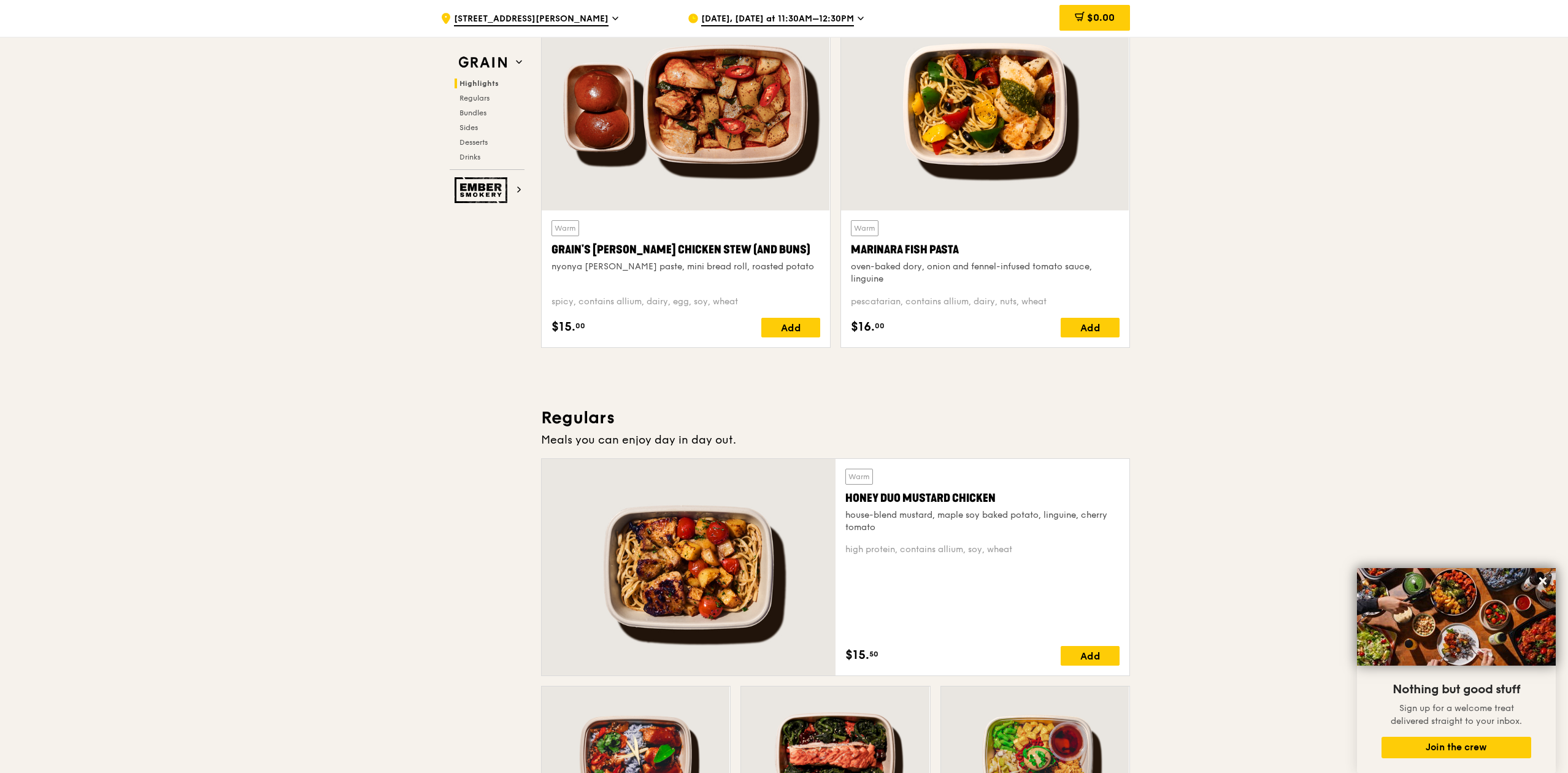
scroll to position [490, 0]
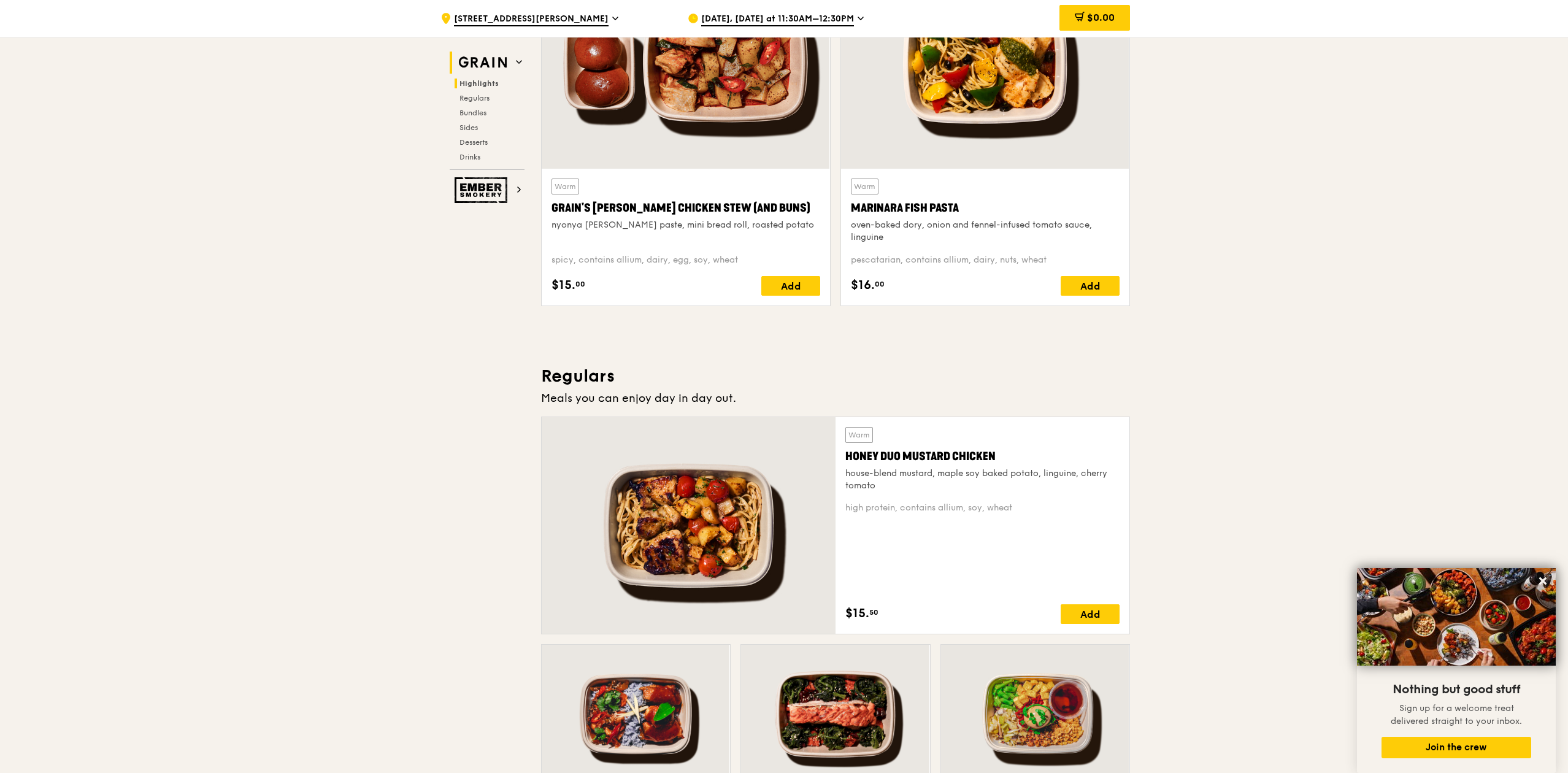
click at [511, 64] on h2 "Grain" at bounding box center [487, 63] width 75 height 22
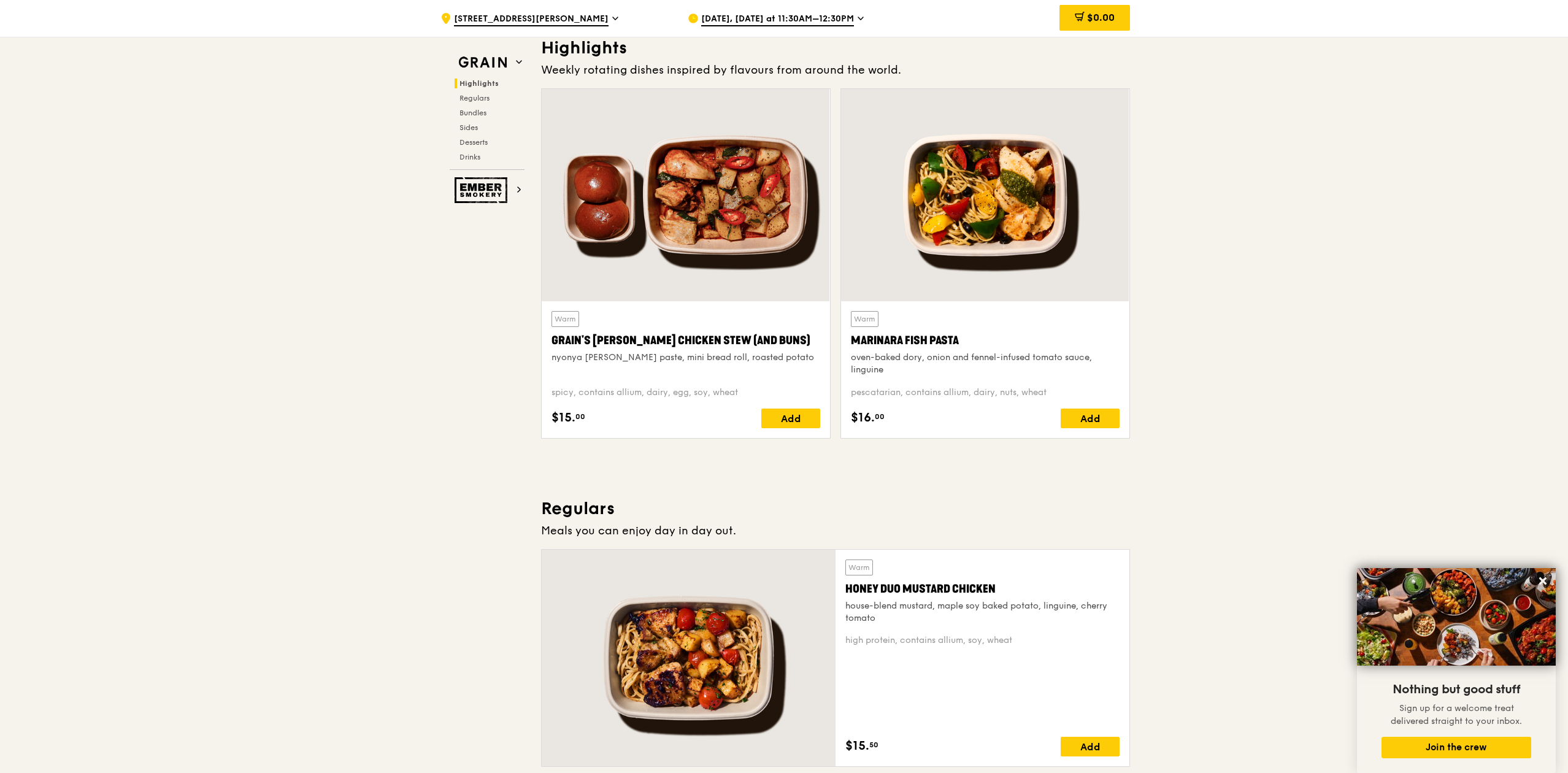
scroll to position [346, 0]
